Goal: Task Accomplishment & Management: Manage account settings

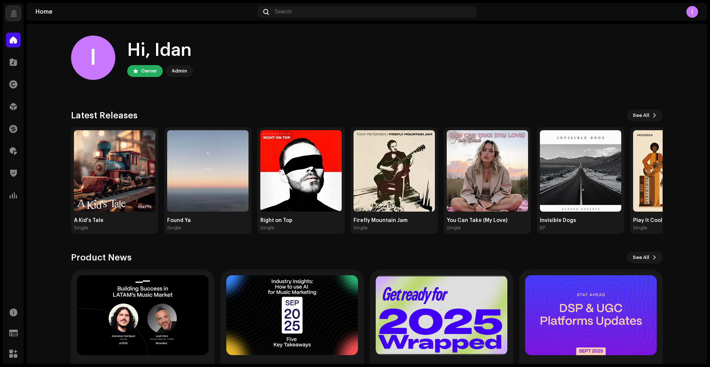
scroll to position [46, 0]
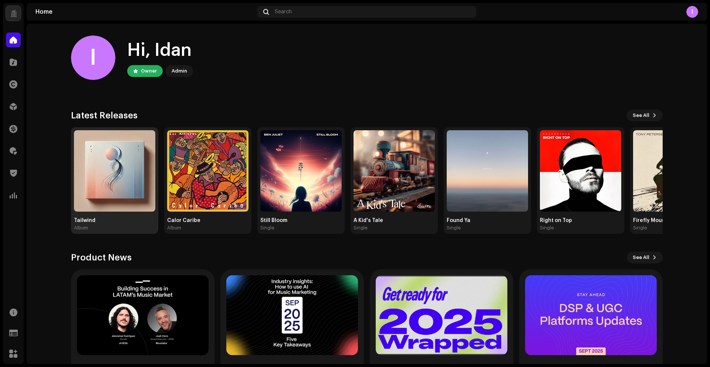
click at [122, 206] on img at bounding box center [114, 170] width 81 height 81
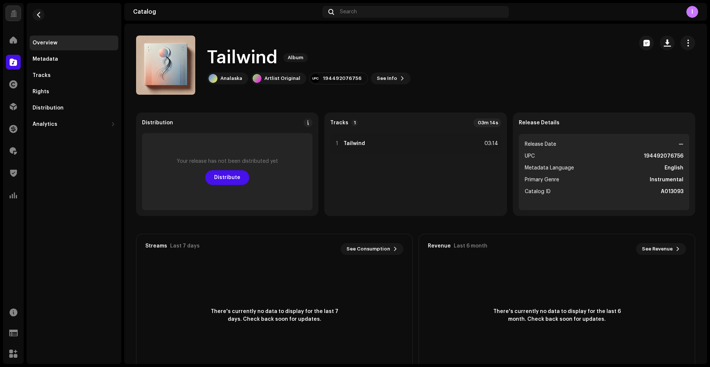
click at [558, 72] on div "Tailwind Album Analaska Artlist Original 194492076756 See Info" at bounding box center [381, 65] width 491 height 59
click at [685, 42] on span "button" at bounding box center [688, 43] width 7 height 6
click at [629, 75] on div "Edit" at bounding box center [650, 76] width 69 height 6
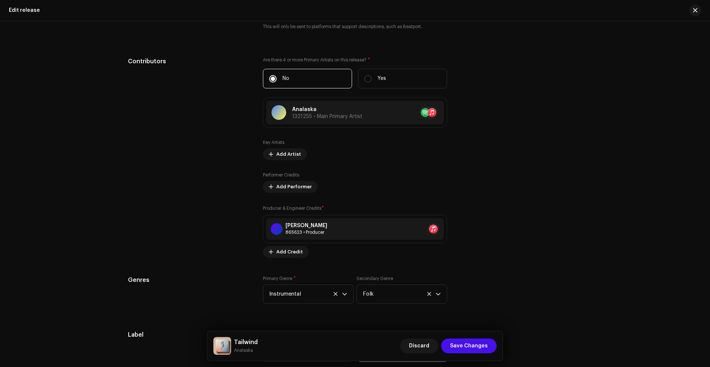
scroll to position [855, 0]
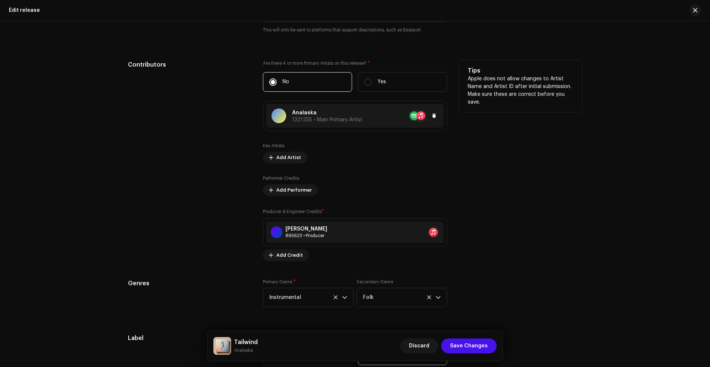
click at [337, 121] on span "1321255 • Main Primary Artist" at bounding box center [327, 119] width 70 height 5
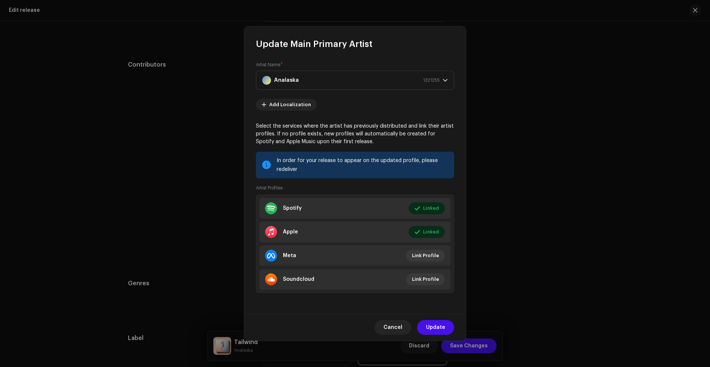
click at [402, 325] on span "Cancel" at bounding box center [393, 327] width 19 height 15
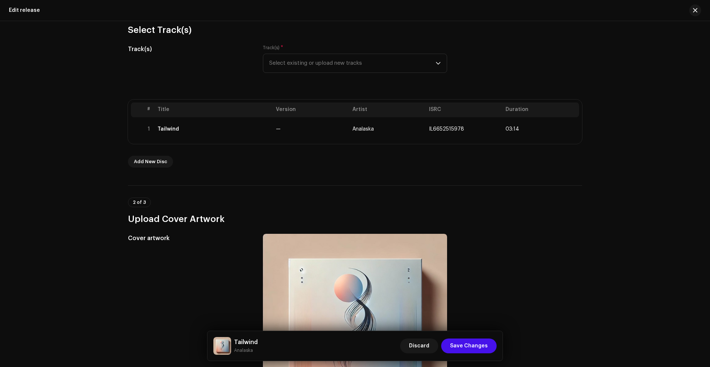
scroll to position [0, 0]
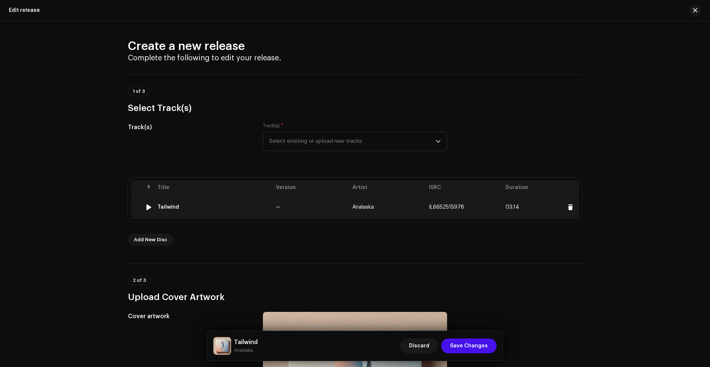
click at [171, 207] on div "Tailwind" at bounding box center [168, 207] width 21 height 6
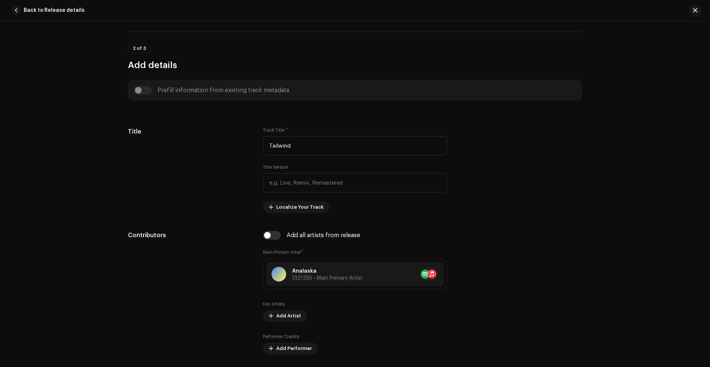
scroll to position [275, 0]
click at [273, 236] on input "checkbox" at bounding box center [272, 234] width 18 height 9
checkbox input "true"
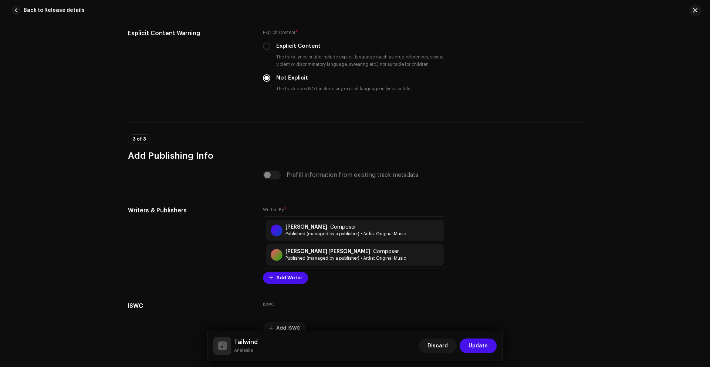
scroll to position [1400, 0]
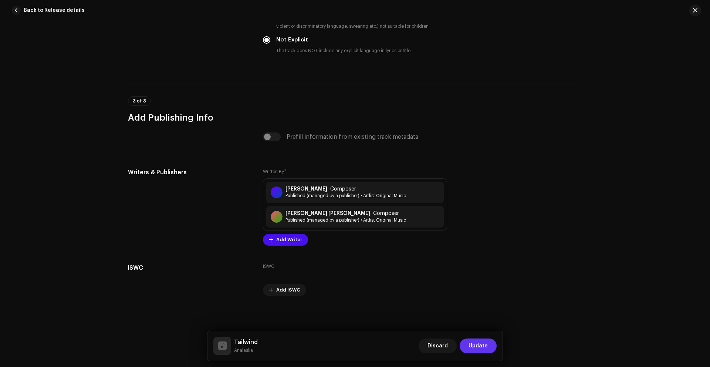
click at [482, 345] on span "Update" at bounding box center [478, 345] width 19 height 15
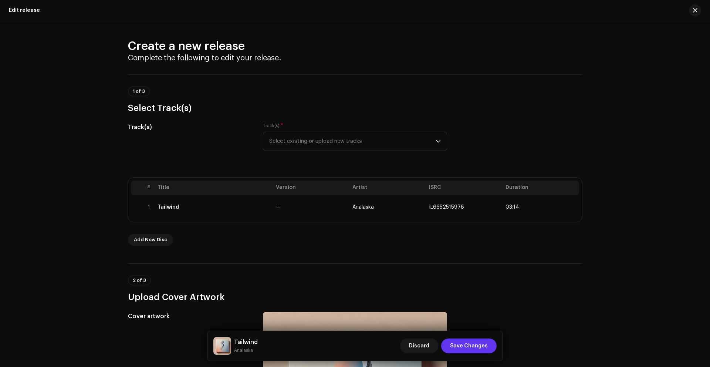
click at [473, 343] on span "Save Changes" at bounding box center [469, 345] width 38 height 15
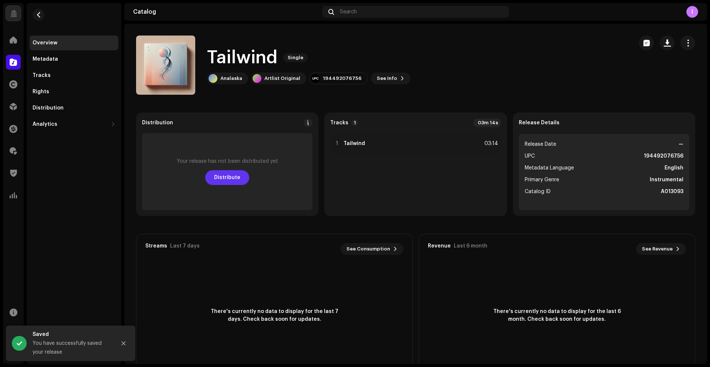
click at [219, 170] on span "Distribute" at bounding box center [227, 177] width 26 height 15
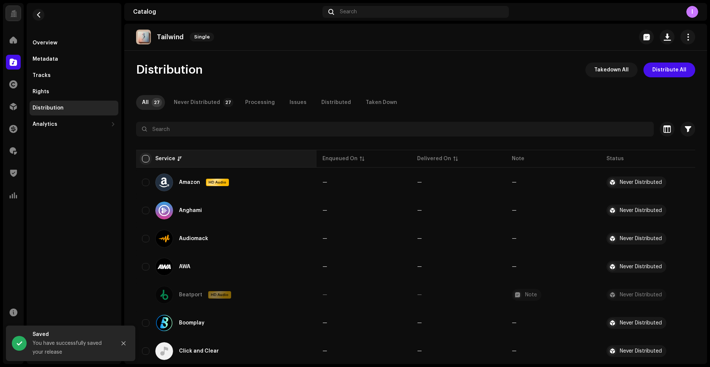
click at [144, 160] on input "checkbox" at bounding box center [145, 158] width 7 height 7
checkbox input "true"
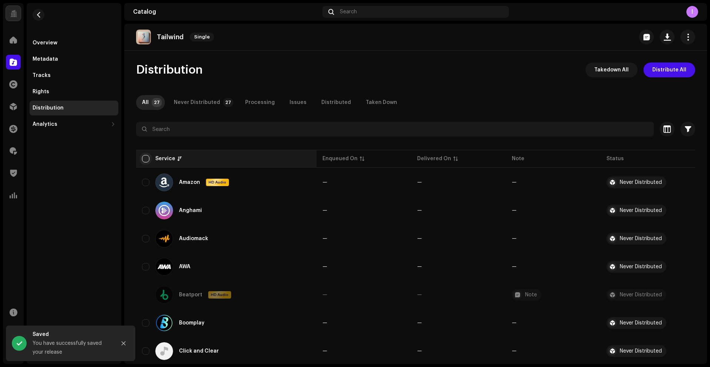
checkbox input "true"
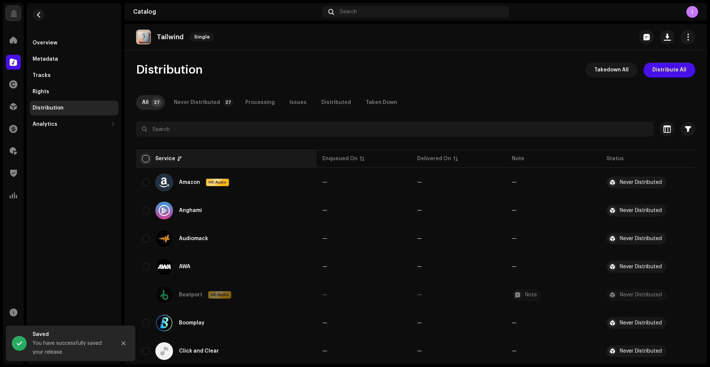
checkbox input "true"
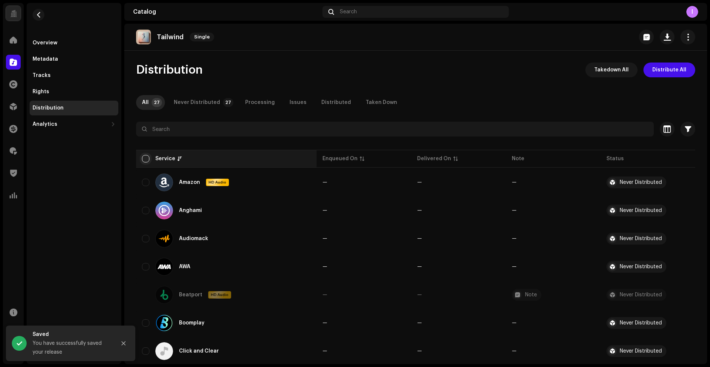
checkbox input "true"
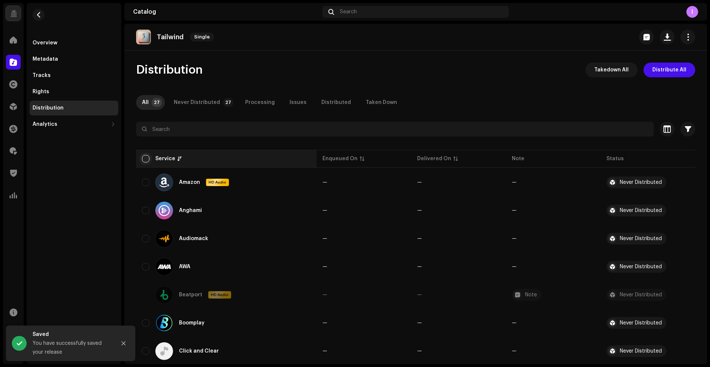
checkbox input "true"
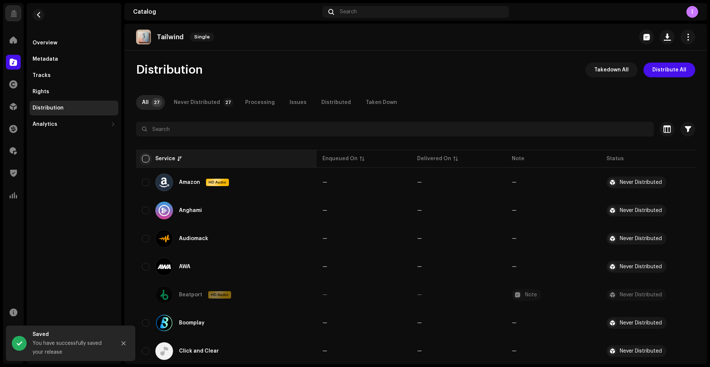
checkbox input "true"
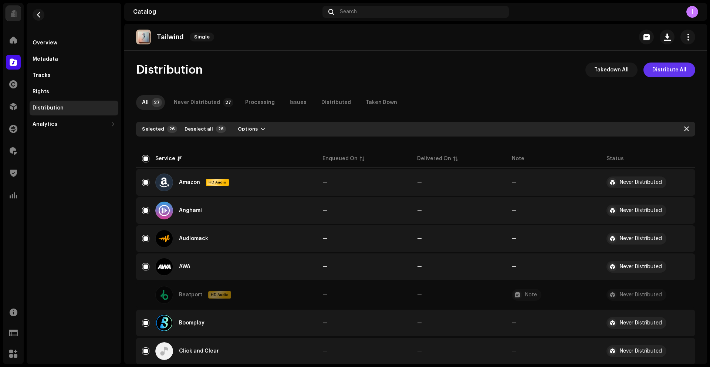
click at [653, 70] on span "Distribute All" at bounding box center [669, 70] width 34 height 15
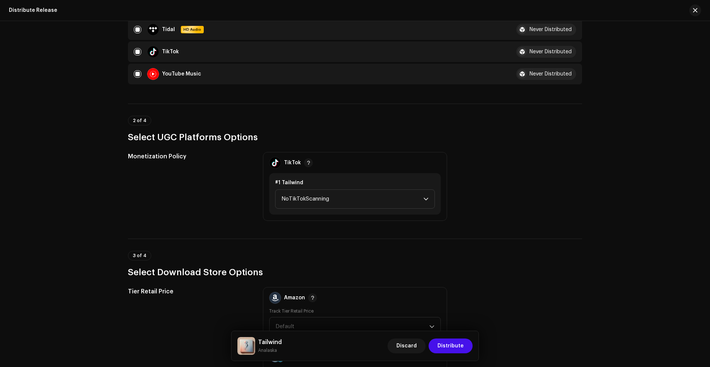
scroll to position [723, 0]
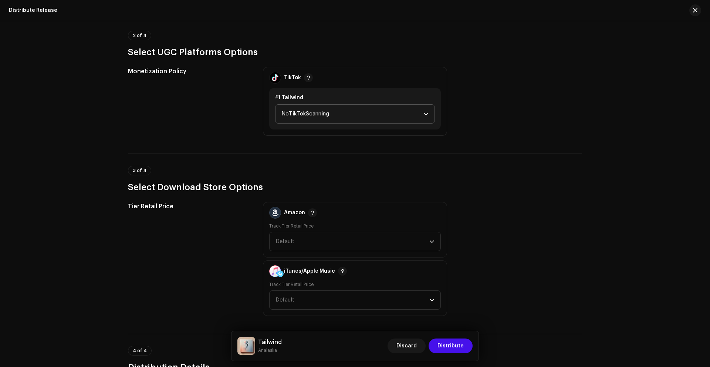
click at [367, 114] on span "NoTikTokScanning" at bounding box center [352, 114] width 142 height 18
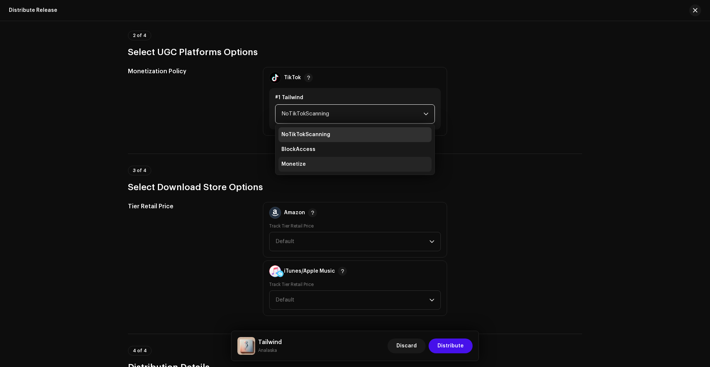
click at [308, 163] on li "Monetize" at bounding box center [354, 164] width 153 height 15
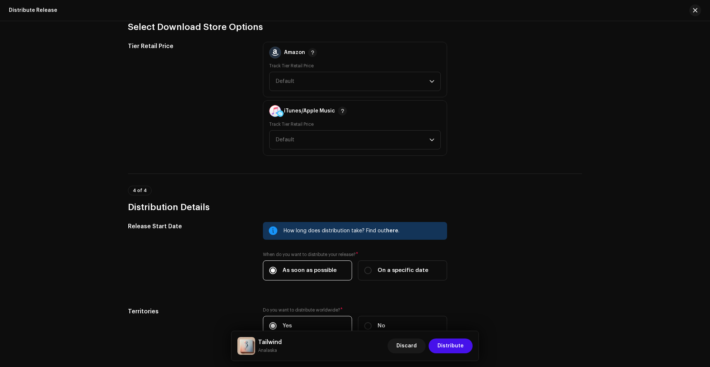
scroll to position [932, 0]
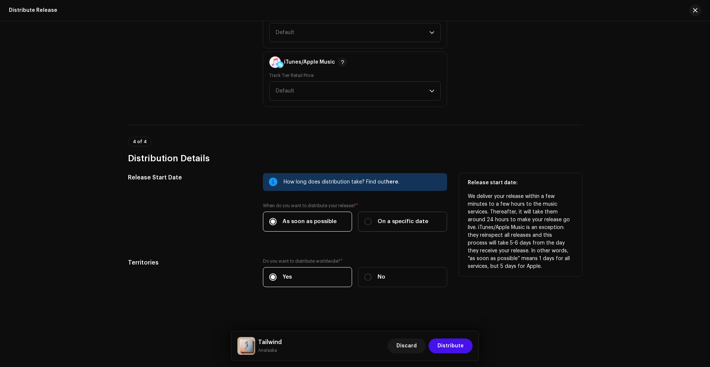
click at [386, 221] on span "On a specific date" at bounding box center [403, 221] width 51 height 8
click at [372, 221] on input "On a specific date" at bounding box center [367, 221] width 7 height 7
radio input "true"
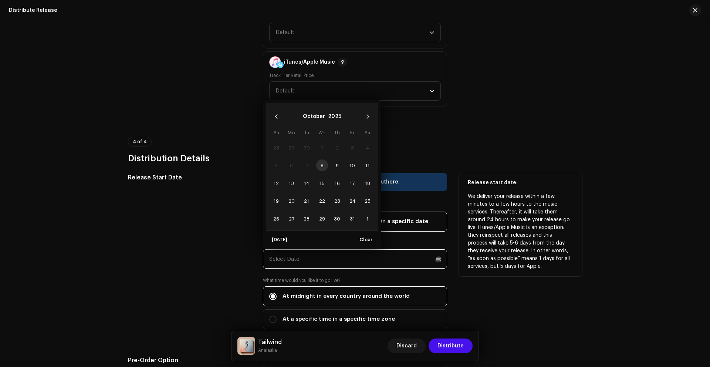
click at [328, 254] on input "text" at bounding box center [355, 258] width 184 height 19
click at [325, 219] on span "29" at bounding box center [322, 219] width 12 height 12
type input "10/29/2025"
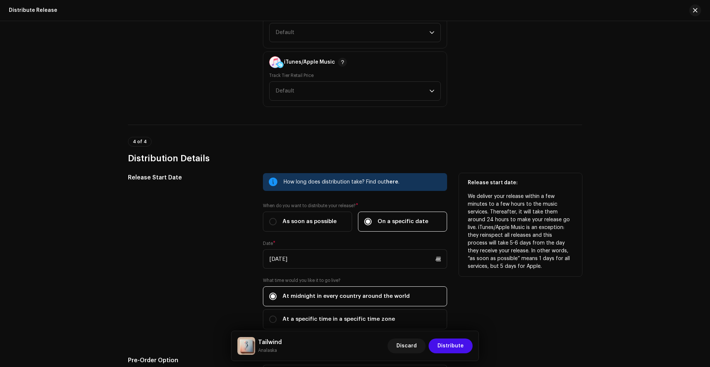
drag, startPoint x: 212, startPoint y: 232, endPoint x: 216, endPoint y: 228, distance: 6.1
click at [212, 232] on div "Release Start Date" at bounding box center [189, 255] width 123 height 165
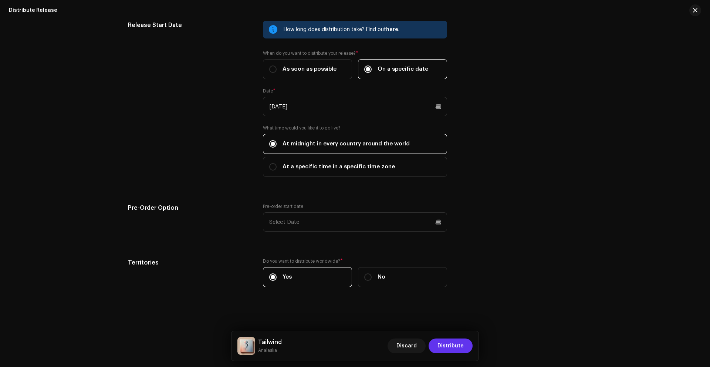
click at [452, 348] on span "Distribute" at bounding box center [451, 345] width 26 height 15
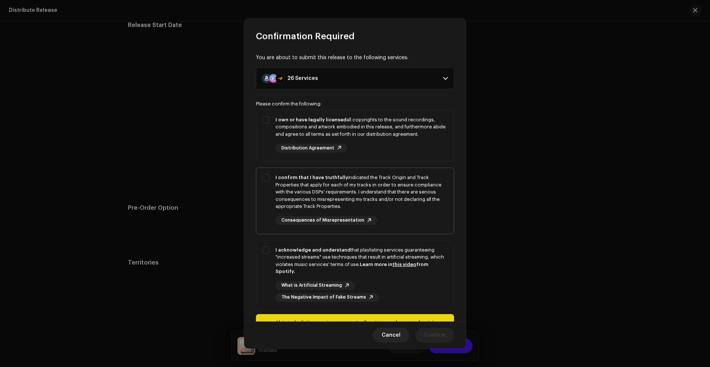
drag, startPoint x: 264, startPoint y: 128, endPoint x: 259, endPoint y: 168, distance: 39.6
click at [265, 129] on div "I own or have legally licensed all copyrights to the sound recordings, composit…" at bounding box center [354, 134] width 197 height 48
checkbox input "true"
click at [260, 189] on div "I confirm that I have truthfully indicated the Track Origin and Track Propertie…" at bounding box center [354, 199] width 197 height 63
checkbox input "true"
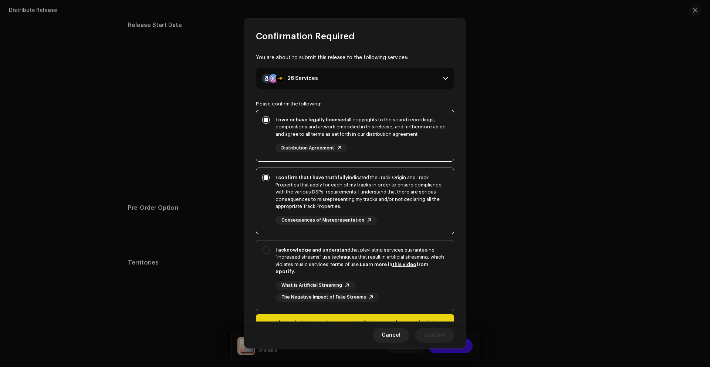
click at [271, 249] on div "I acknowledge and understand that playlisting services guaranteeing "increased …" at bounding box center [354, 273] width 197 height 67
checkbox input "true"
click at [433, 338] on span "Confirm" at bounding box center [434, 335] width 21 height 15
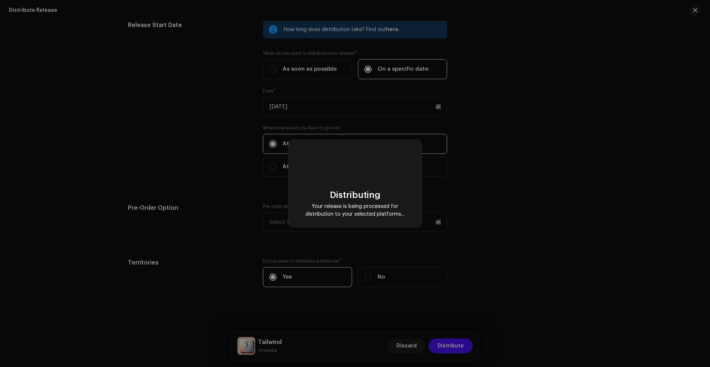
checkbox input "false"
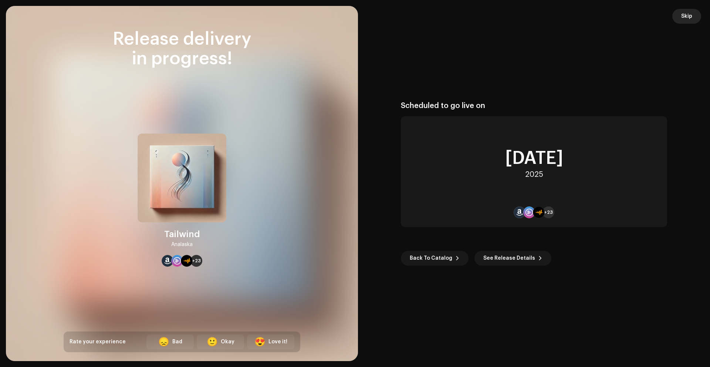
click at [686, 18] on span "Skip" at bounding box center [686, 16] width 11 height 15
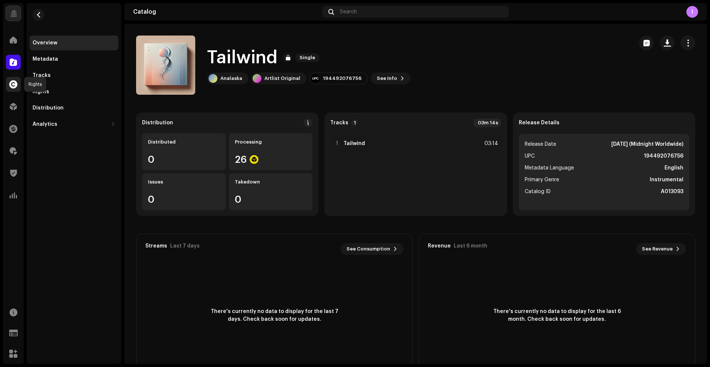
click at [13, 85] on span at bounding box center [13, 84] width 8 height 6
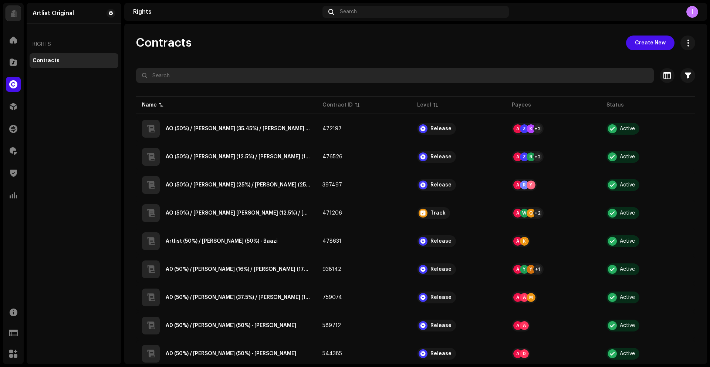
click at [386, 78] on input "text" at bounding box center [395, 75] width 518 height 15
paste input "Analaska"
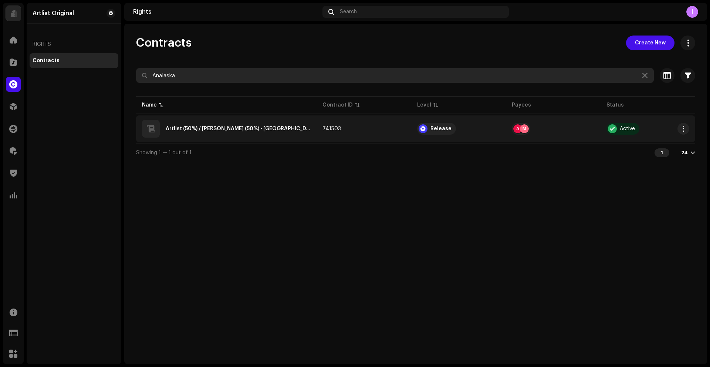
type input "Analaska"
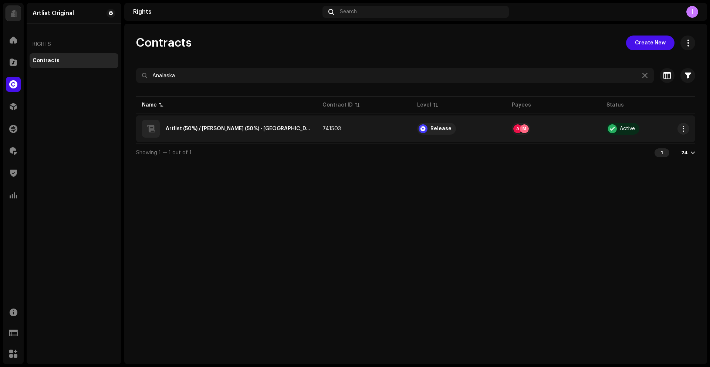
click at [258, 131] on div "Artlist (50%) / Matthew Mark Podesla (50%) - Analaska" at bounding box center [238, 128] width 145 height 5
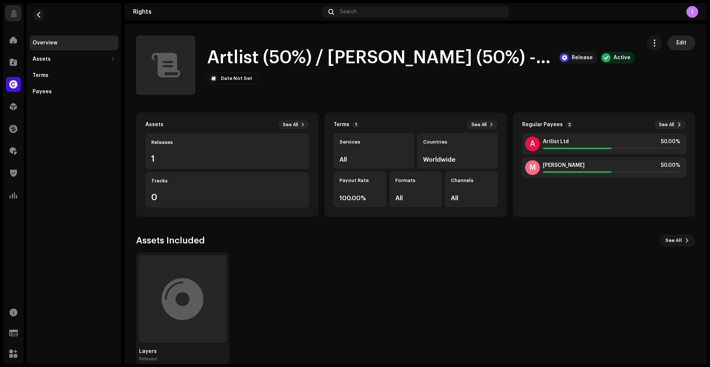
click at [676, 45] on span "Edit" at bounding box center [681, 43] width 10 height 15
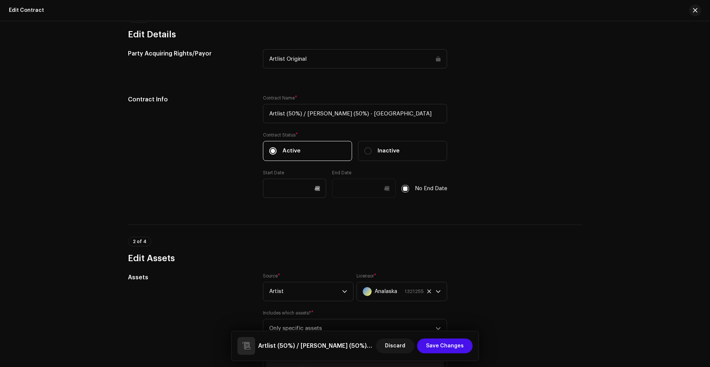
scroll to position [231, 0]
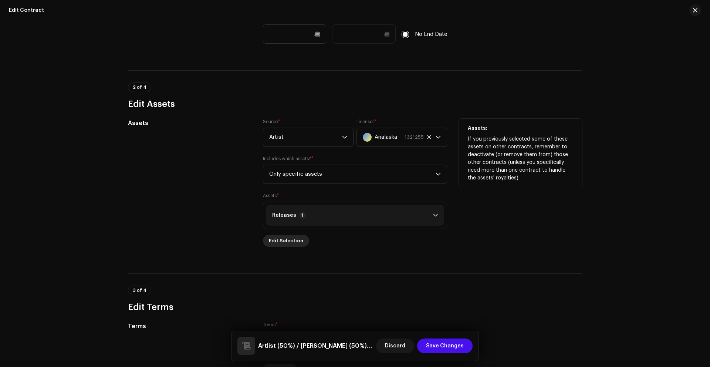
click at [285, 240] on span "Edit Selection" at bounding box center [286, 240] width 34 height 15
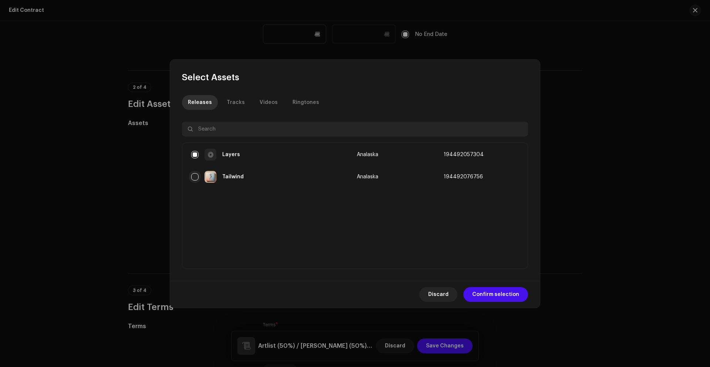
click at [193, 178] on input "checkbox" at bounding box center [194, 176] width 7 height 7
checkbox input "true"
click at [483, 288] on span "Confirm selection" at bounding box center [495, 294] width 47 height 15
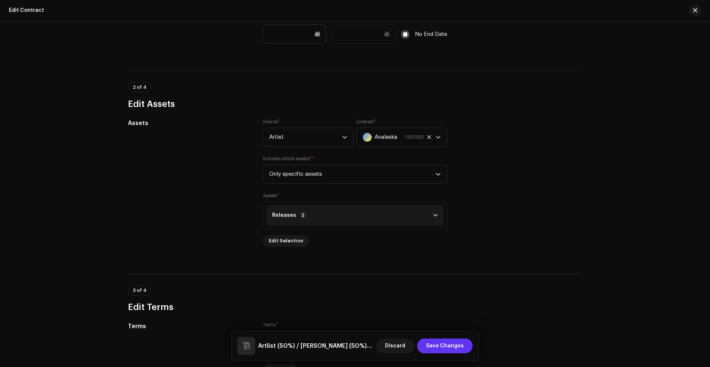
click at [443, 347] on span "Save Changes" at bounding box center [445, 345] width 38 height 15
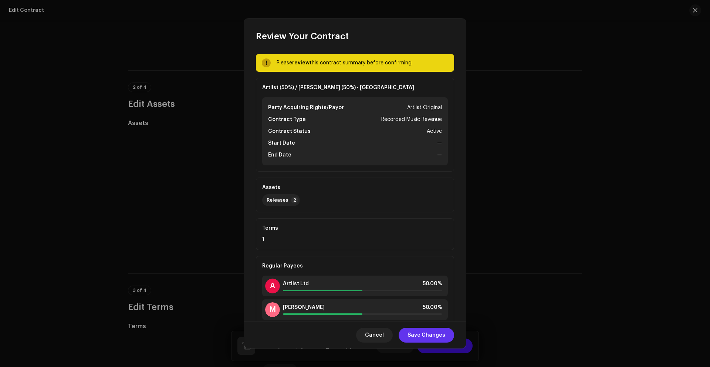
click at [435, 334] on span "Save Changes" at bounding box center [427, 335] width 38 height 15
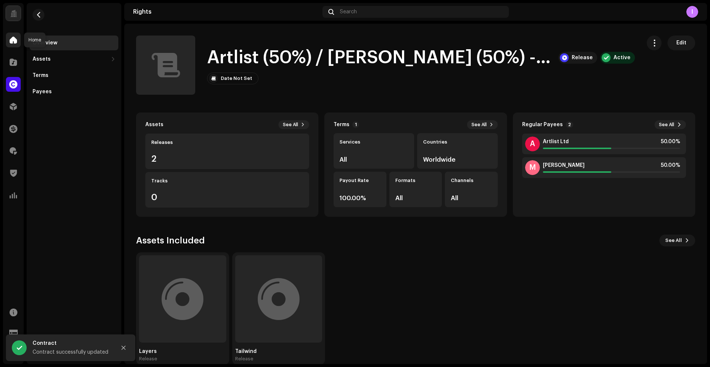
click at [16, 42] on span at bounding box center [13, 40] width 7 height 6
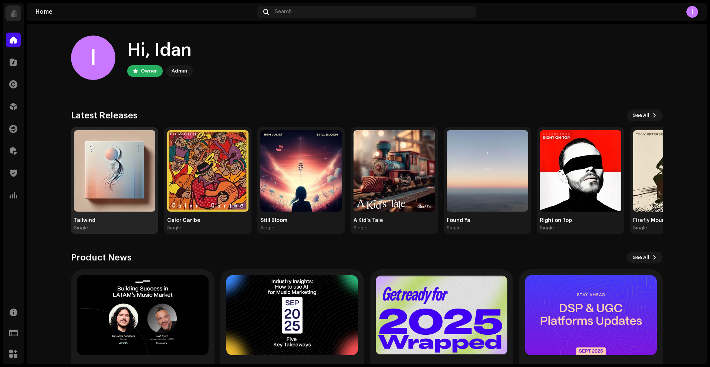
click at [95, 172] on img at bounding box center [114, 170] width 81 height 81
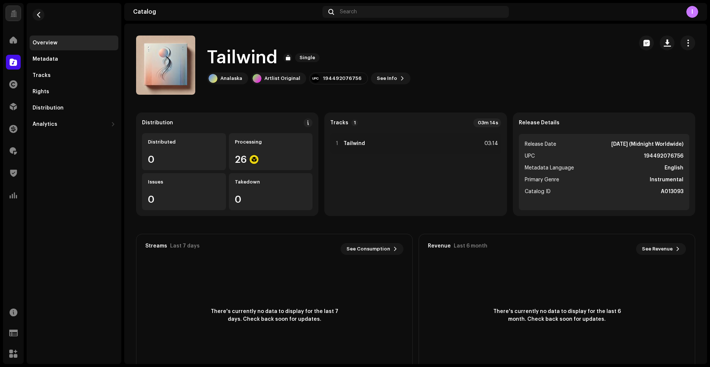
click at [209, 63] on h1 "Tailwind" at bounding box center [242, 58] width 70 height 24
copy div "Analaska"
click at [66, 98] on div "Rights" at bounding box center [74, 91] width 89 height 15
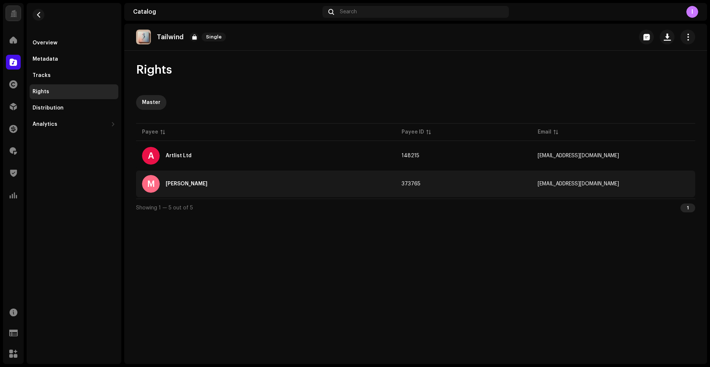
click at [180, 181] on div "Matthew Mark Podesla" at bounding box center [187, 183] width 42 height 5
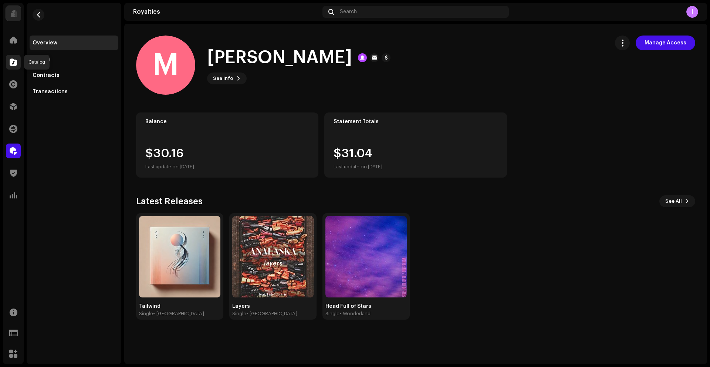
click at [14, 61] on span at bounding box center [13, 62] width 7 height 6
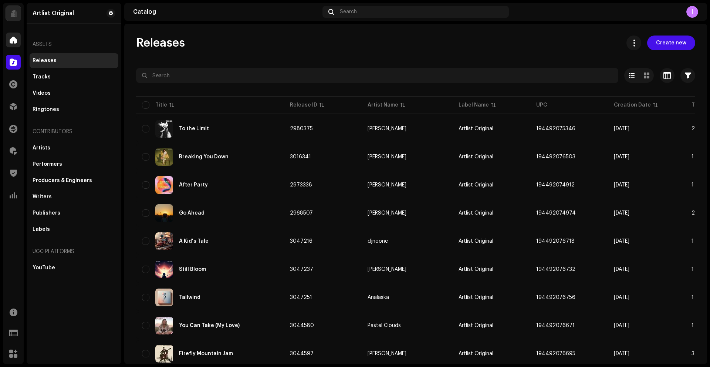
click at [19, 46] on div at bounding box center [13, 40] width 15 height 15
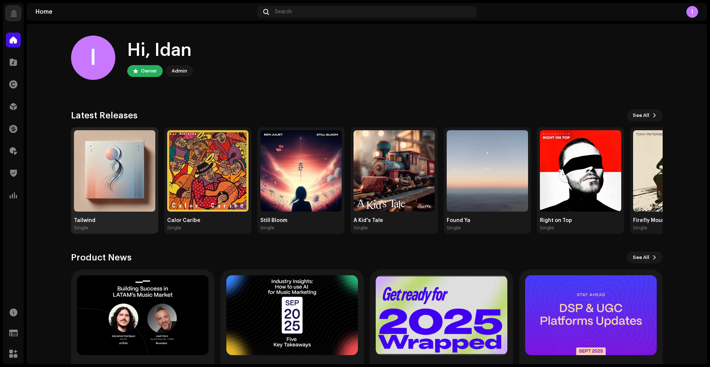
click at [126, 161] on img at bounding box center [114, 170] width 81 height 81
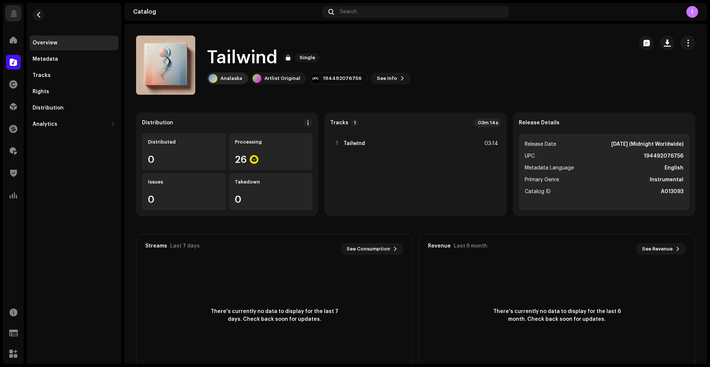
scroll to position [0, 0]
click at [226, 80] on div "Analaska" at bounding box center [231, 78] width 22 height 6
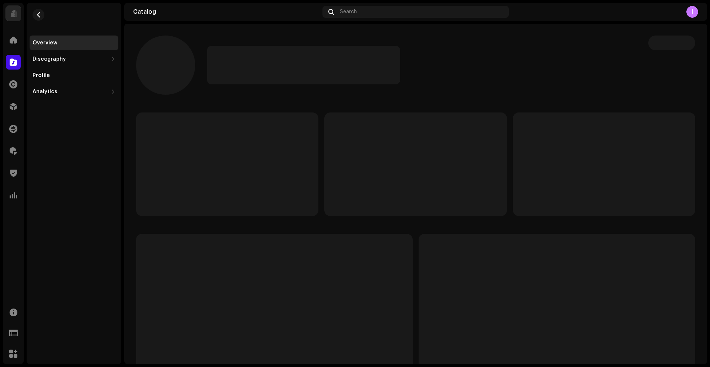
scroll to position [2, 0]
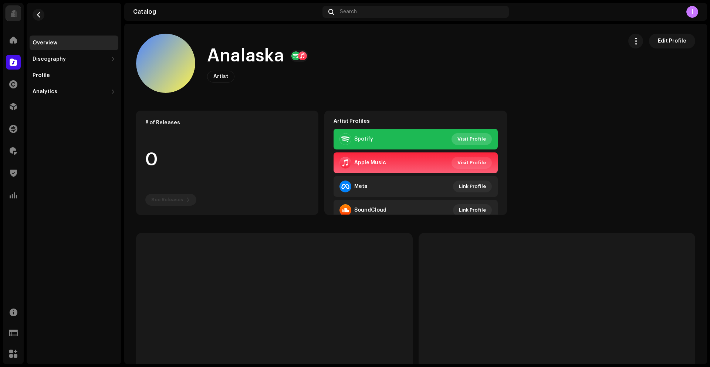
click at [474, 142] on span "Visit Profile" at bounding box center [472, 139] width 28 height 15
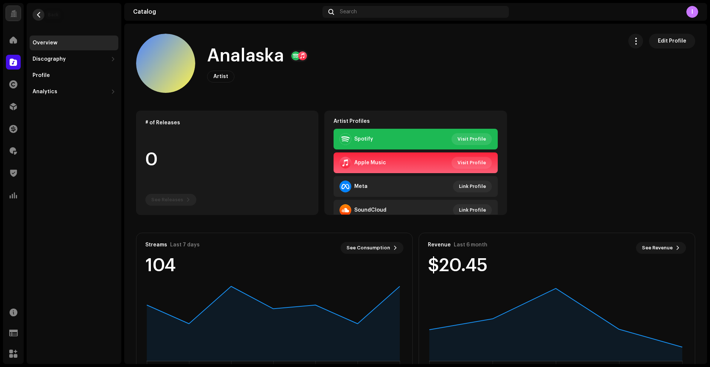
click at [43, 14] on button "button" at bounding box center [39, 15] width 12 height 12
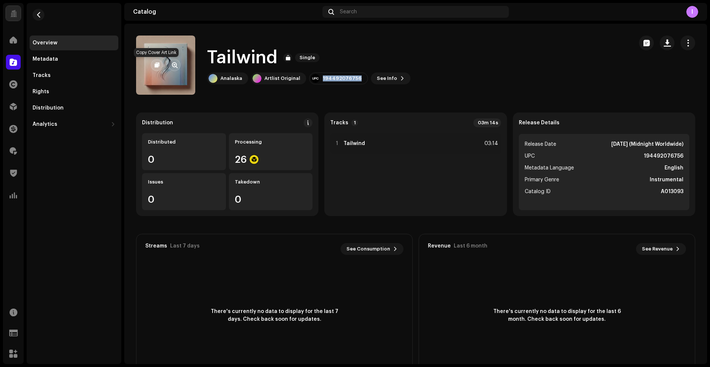
click at [158, 63] on span "button" at bounding box center [157, 65] width 5 height 6
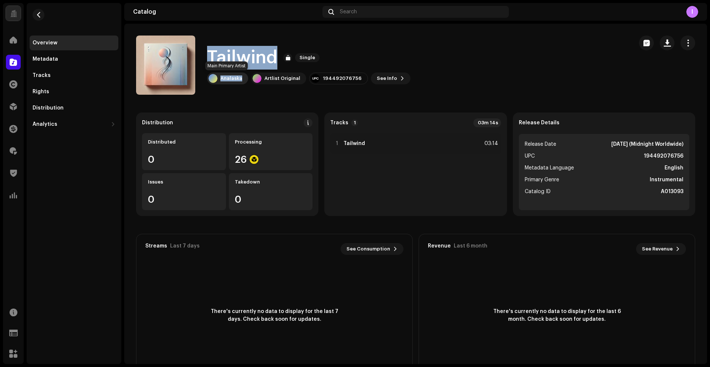
drag, startPoint x: 207, startPoint y: 52, endPoint x: 243, endPoint y: 82, distance: 47.5
click at [243, 82] on div "Tailwind Single Analaska Artlist Original 194492076756 See Info" at bounding box center [308, 65] width 203 height 38
copy div "Tailwind Single Analaska"
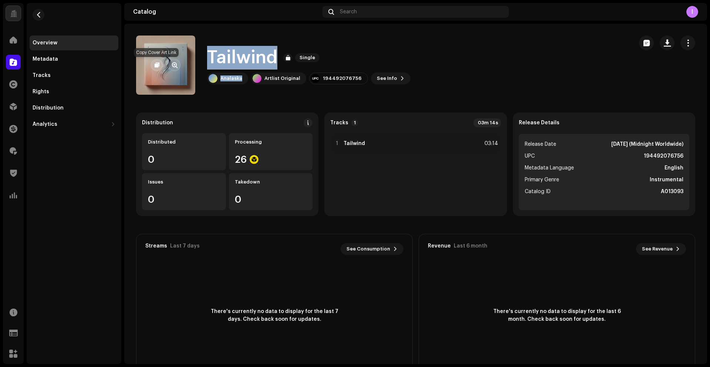
click at [155, 63] on span "button" at bounding box center [157, 65] width 5 height 6
copy div "Tailwind Single Analaska"
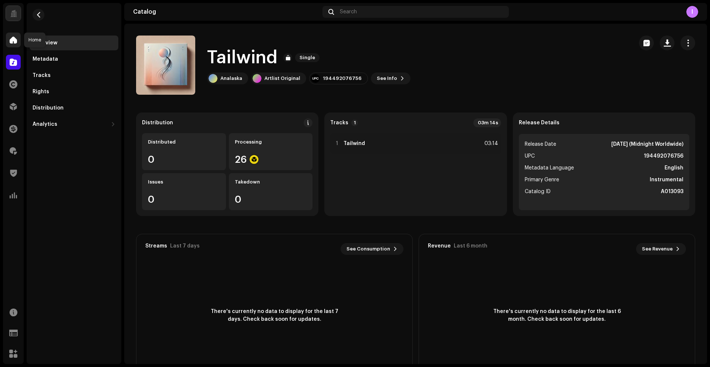
click at [7, 43] on div at bounding box center [13, 40] width 15 height 15
